Goal: Task Accomplishment & Management: Manage account settings

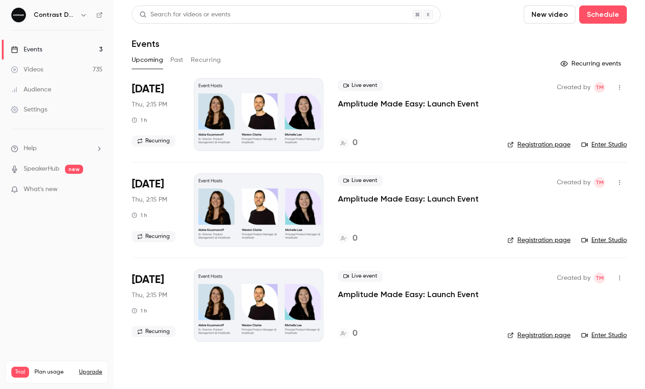
click at [85, 14] on icon "button" at bounding box center [83, 14] width 7 height 7
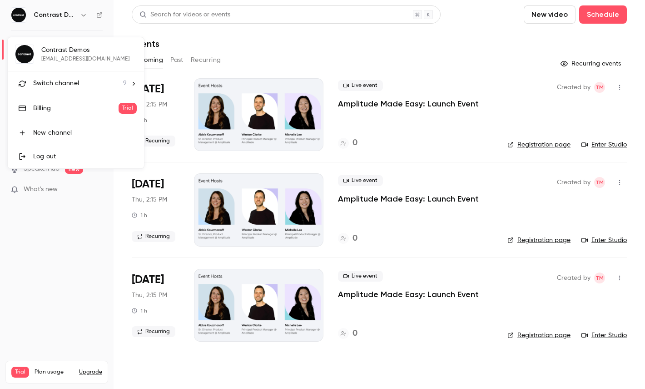
click at [82, 84] on div "Switch channel 9" at bounding box center [80, 84] width 94 height 10
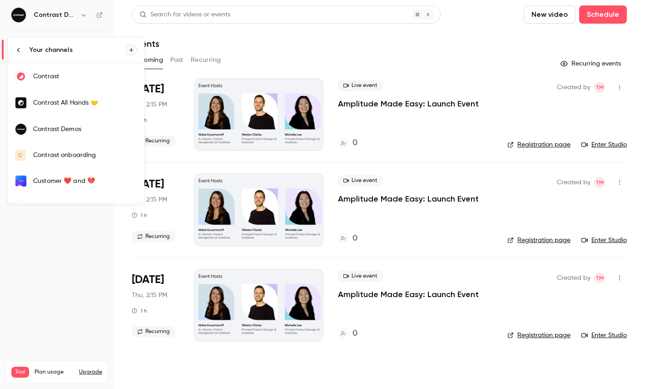
click at [59, 82] on link "Contrast" at bounding box center [76, 76] width 136 height 26
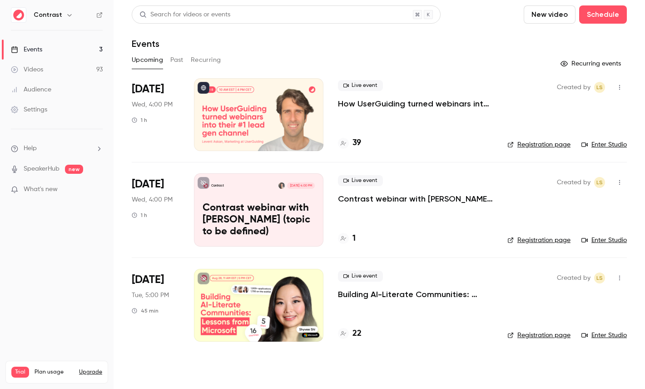
click at [254, 112] on div at bounding box center [259, 114] width 130 height 73
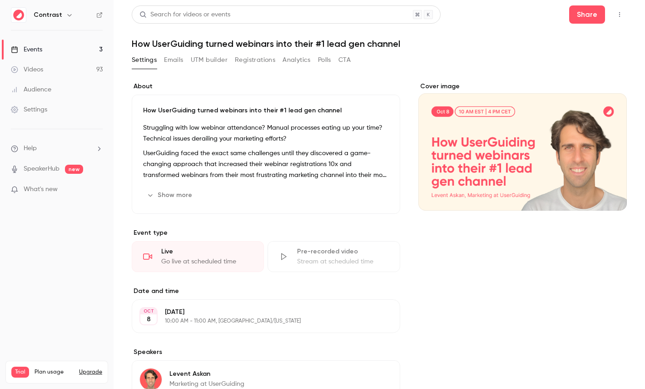
scroll to position [149, 0]
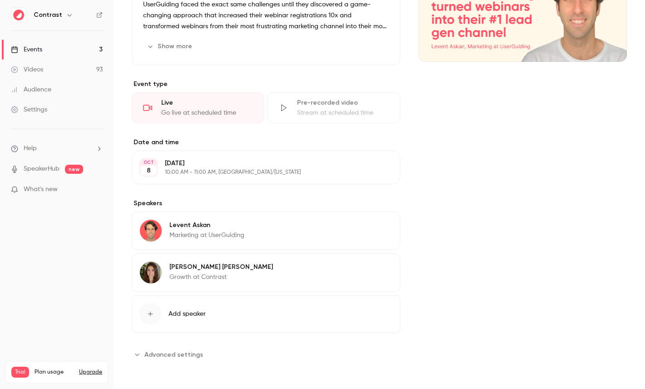
click at [176, 353] on span "Advanced settings" at bounding box center [174, 355] width 59 height 10
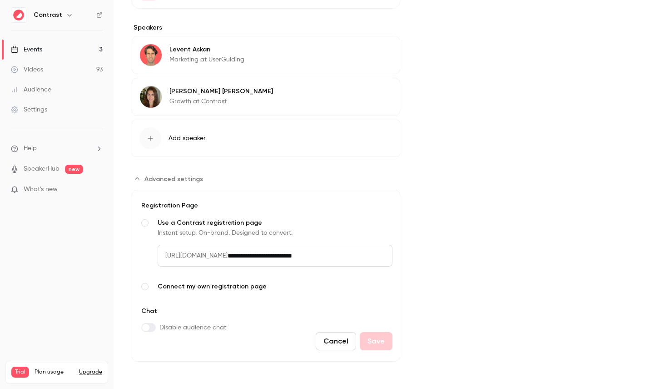
click at [188, 284] on span "Connect my own registration page" at bounding box center [275, 286] width 235 height 9
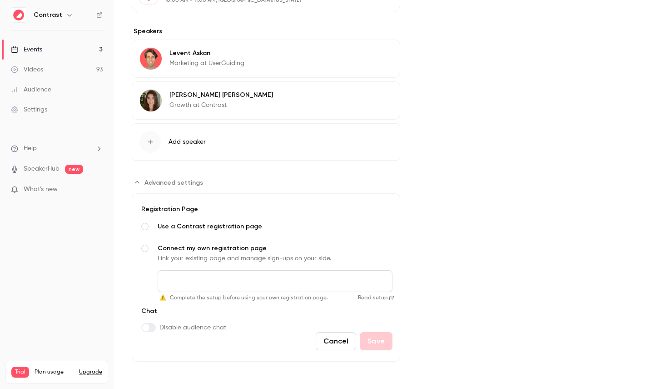
scroll to position [320, 0]
click at [205, 227] on span "Use a Contrast registration page" at bounding box center [275, 226] width 235 height 9
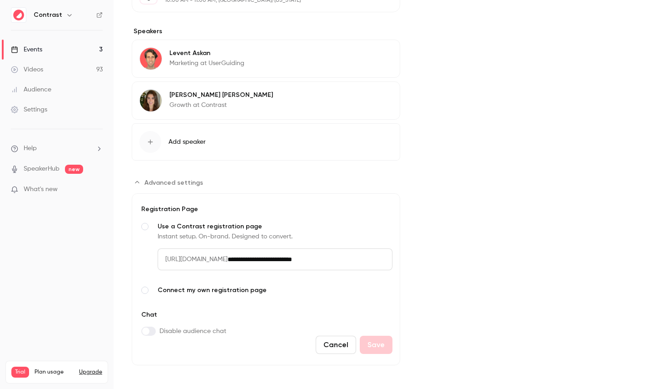
click at [198, 291] on span "Connect my own registration page" at bounding box center [275, 289] width 235 height 9
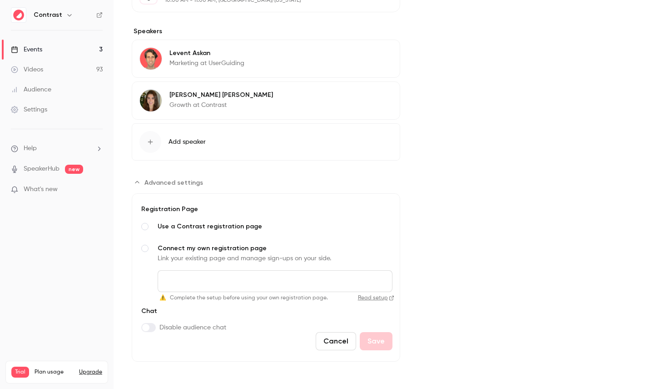
click at [215, 222] on span "Use a Contrast registration page" at bounding box center [275, 226] width 235 height 9
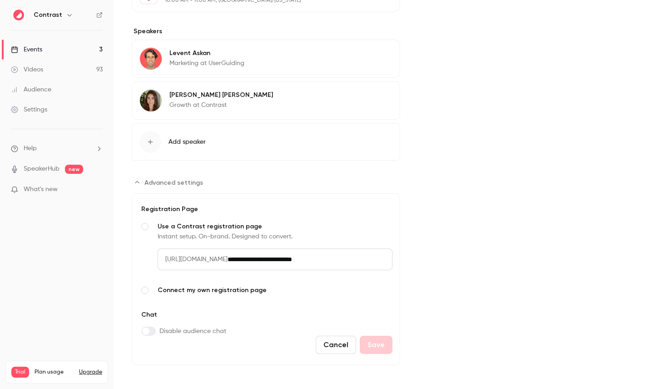
click at [205, 290] on span "Connect my own registration page" at bounding box center [275, 289] width 235 height 9
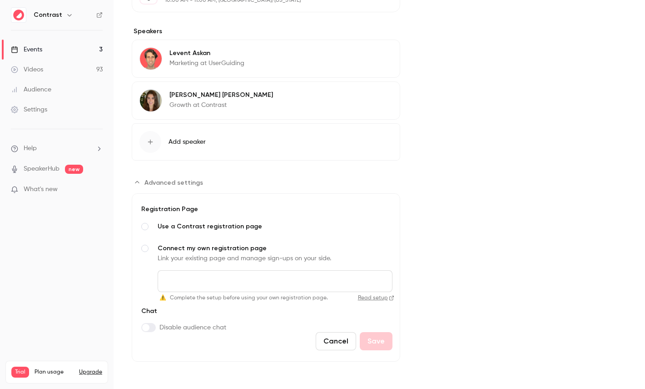
click at [213, 227] on span "Use a Contrast registration page" at bounding box center [275, 226] width 235 height 9
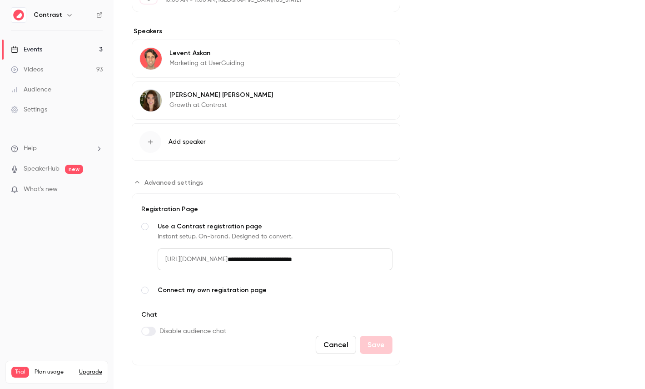
click at [211, 288] on span "Connect my own registration page" at bounding box center [275, 289] width 235 height 9
